Goal: Information Seeking & Learning: Learn about a topic

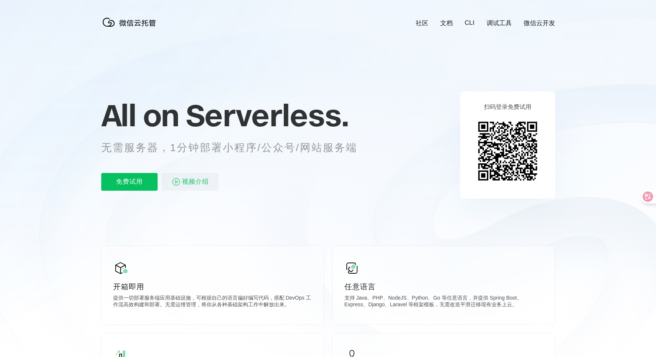
scroll to position [0, 1318]
drag, startPoint x: 105, startPoint y: 150, endPoint x: 262, endPoint y: 146, distance: 157.5
click at [262, 146] on p "无需服务器，1分钟部署小程序/公众号/网站服务端" at bounding box center [236, 147] width 270 height 15
drag, startPoint x: 262, startPoint y: 146, endPoint x: 232, endPoint y: 102, distance: 53.4
click at [232, 102] on span "Serverless." at bounding box center [267, 115] width 163 height 37
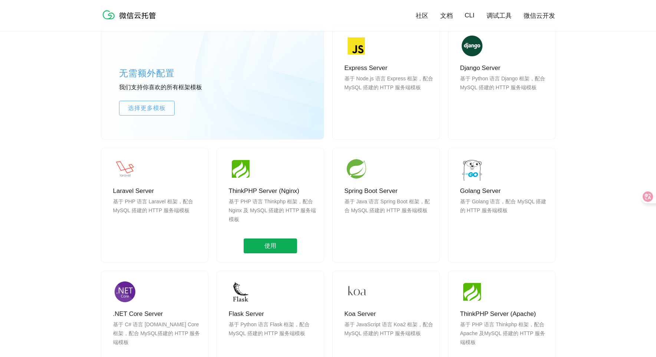
scroll to position [593, 0]
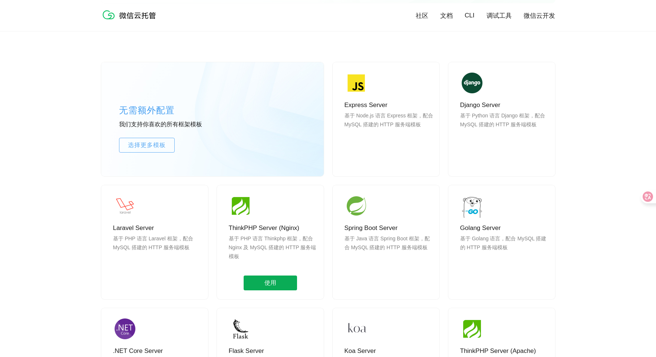
click at [263, 277] on span "使用" at bounding box center [269, 283] width 53 height 15
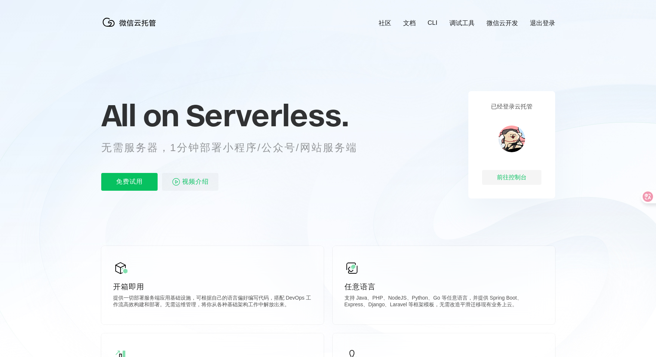
scroll to position [0, 1318]
click at [505, 179] on div "前往控制台" at bounding box center [511, 177] width 59 height 15
click at [494, 25] on link "微信云开发" at bounding box center [501, 23] width 31 height 9
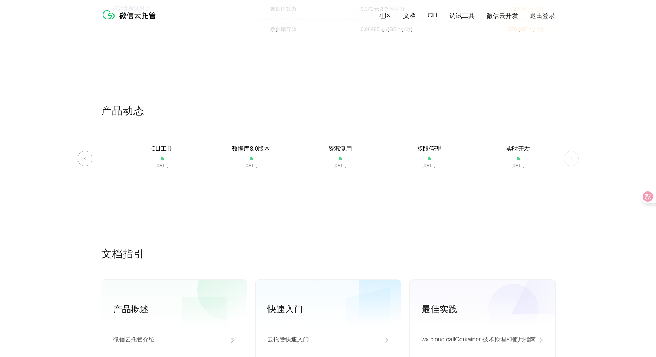
scroll to position [1818, 0]
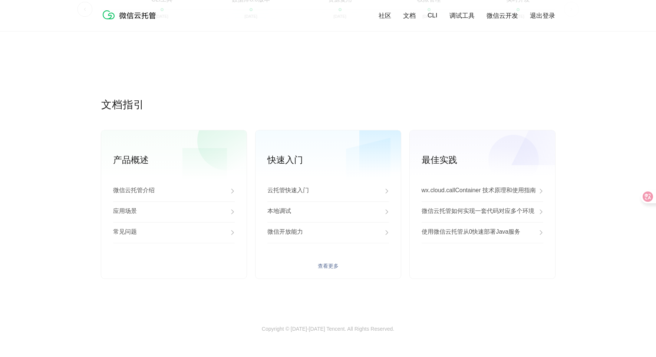
click at [324, 193] on div "云托管快速入门" at bounding box center [328, 191] width 122 height 21
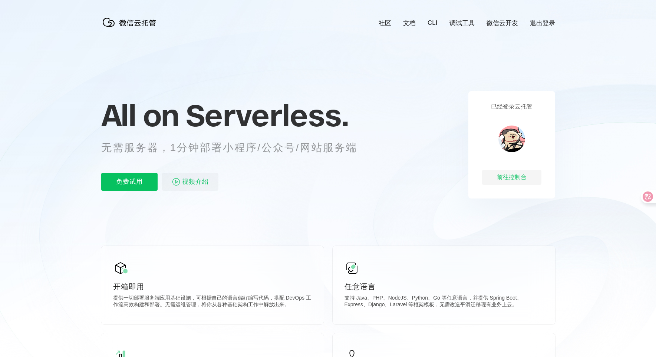
scroll to position [0, 1318]
click at [506, 176] on div "前往控制台" at bounding box center [511, 177] width 59 height 15
